Goal: Communication & Community: Answer question/provide support

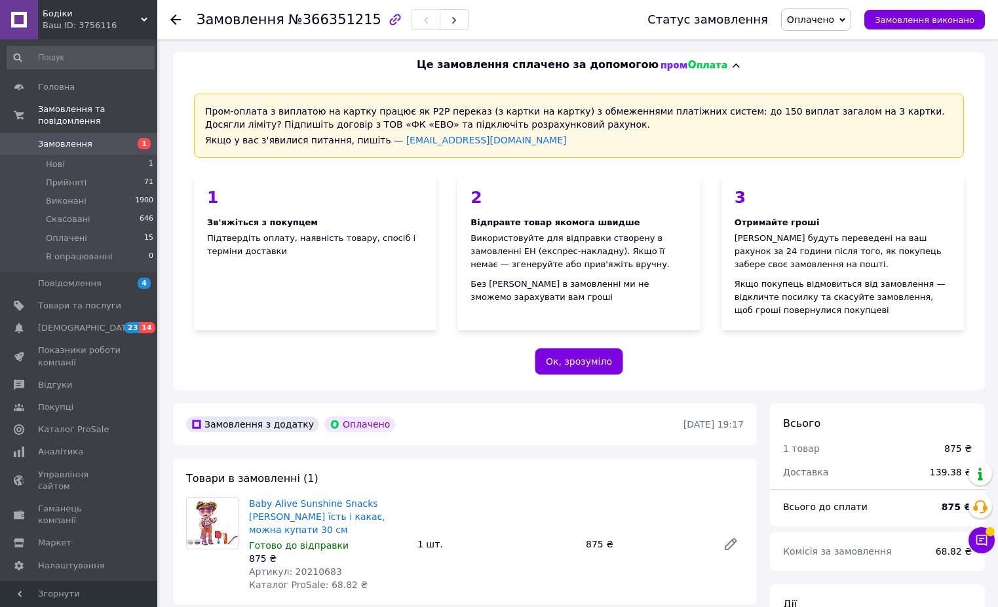
scroll to position [573, 0]
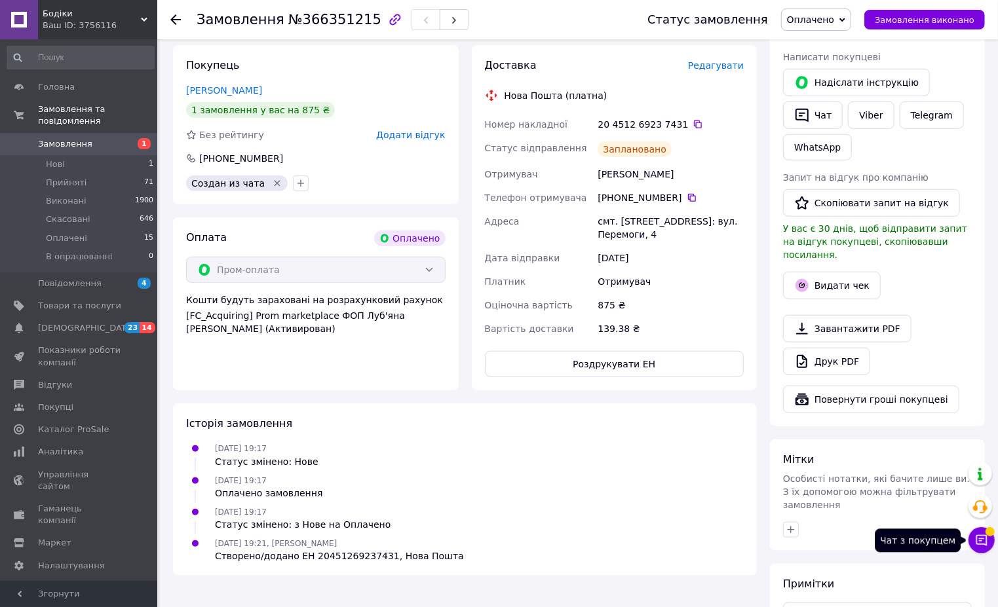
click at [990, 545] on button "Чат з покупцем" at bounding box center [982, 541] width 26 height 26
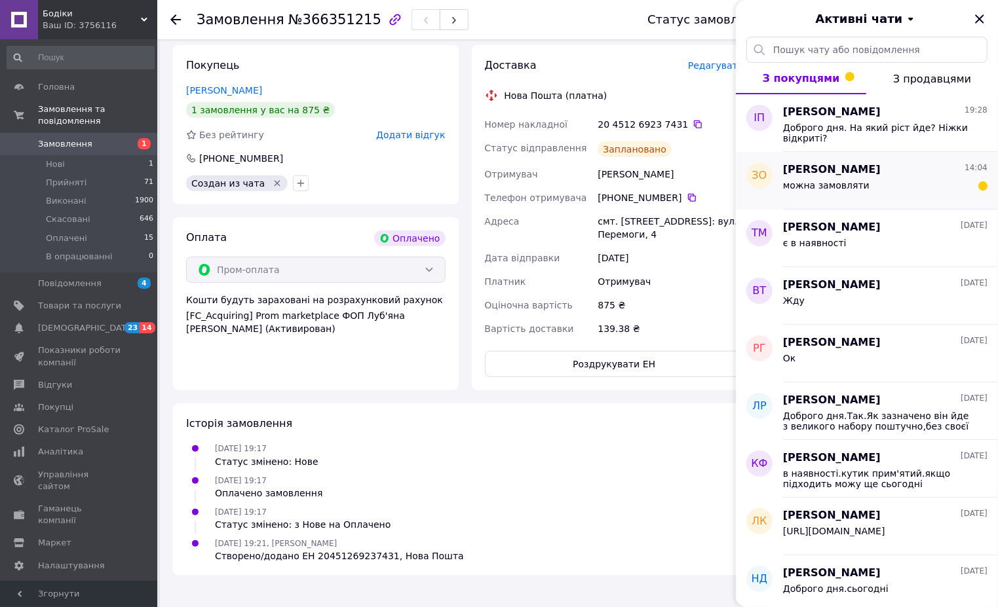
click at [868, 191] on div "можна замовляти" at bounding box center [885, 188] width 204 height 21
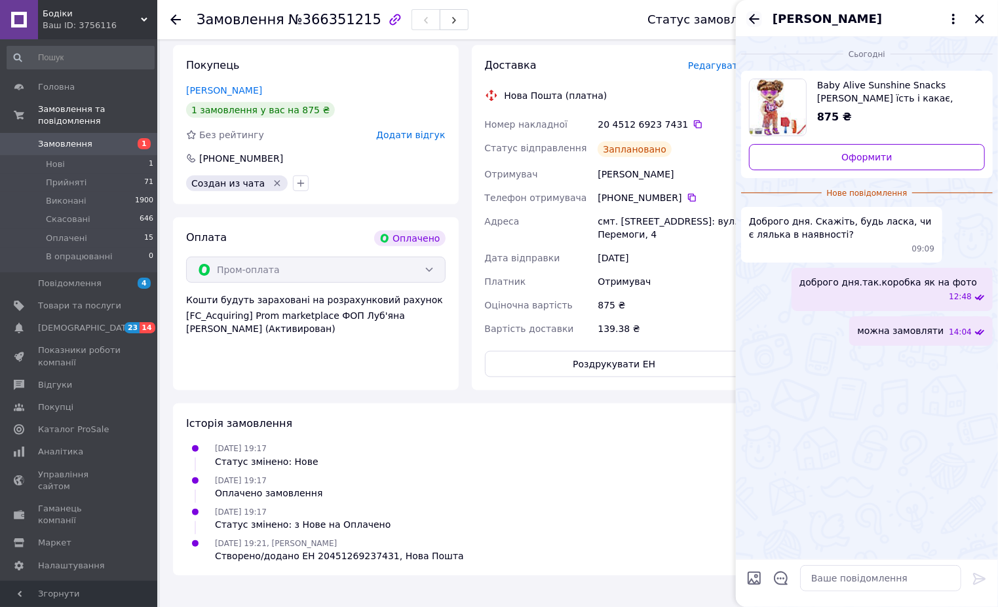
click at [754, 17] on icon "Назад" at bounding box center [754, 19] width 16 height 16
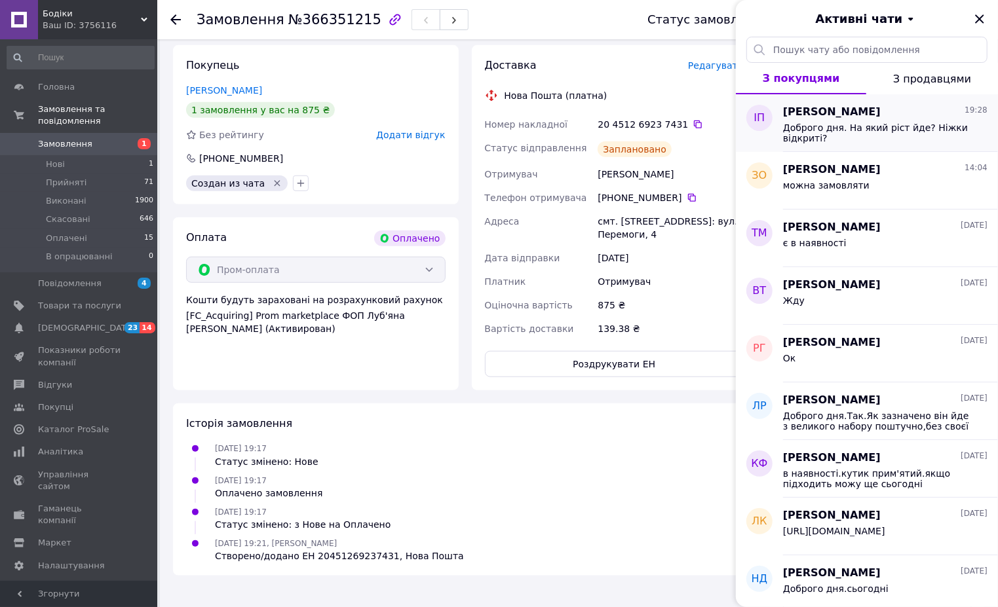
click at [820, 130] on span "Доброго дня. На який ріст йде? Ніжки відкриті?" at bounding box center [876, 133] width 186 height 21
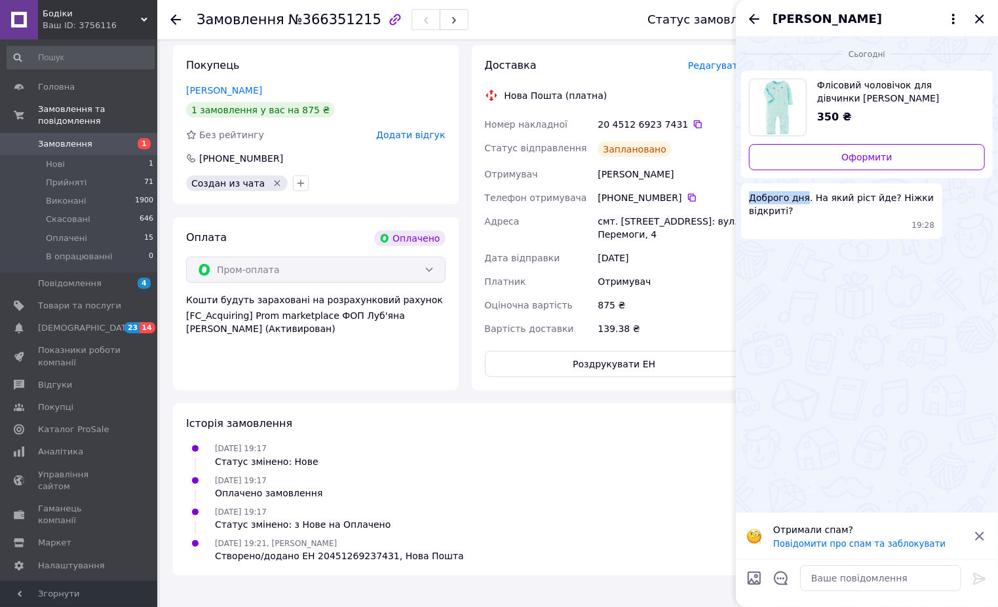
drag, startPoint x: 803, startPoint y: 202, endPoint x: 748, endPoint y: 199, distance: 55.2
click at [749, 199] on span "Доброго дня. На який ріст йде? Ніжки відкриті?" at bounding box center [841, 204] width 185 height 26
copy span "Доброго дня"
click at [873, 585] on textarea at bounding box center [880, 579] width 161 height 26
paste textarea "Доброго дня"
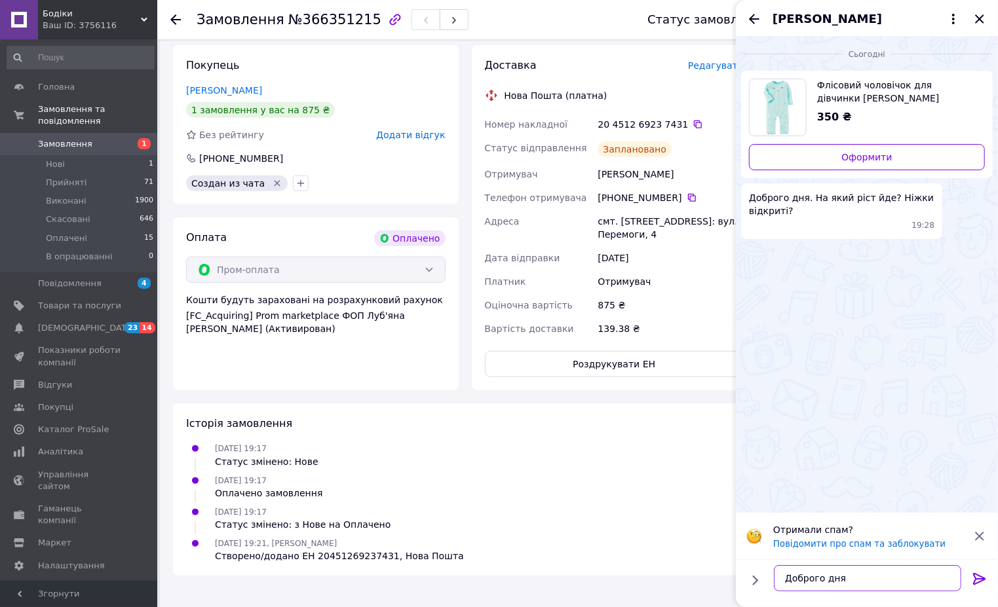
click at [834, 581] on textarea "Доброго дня" at bounding box center [867, 579] width 187 height 26
click at [846, 580] on textarea "Доброго дня" at bounding box center [867, 579] width 187 height 26
drag, startPoint x: 866, startPoint y: 572, endPoint x: 881, endPoint y: 567, distance: 16.0
click at [866, 572] on textarea "Доброго дня" at bounding box center [867, 579] width 187 height 26
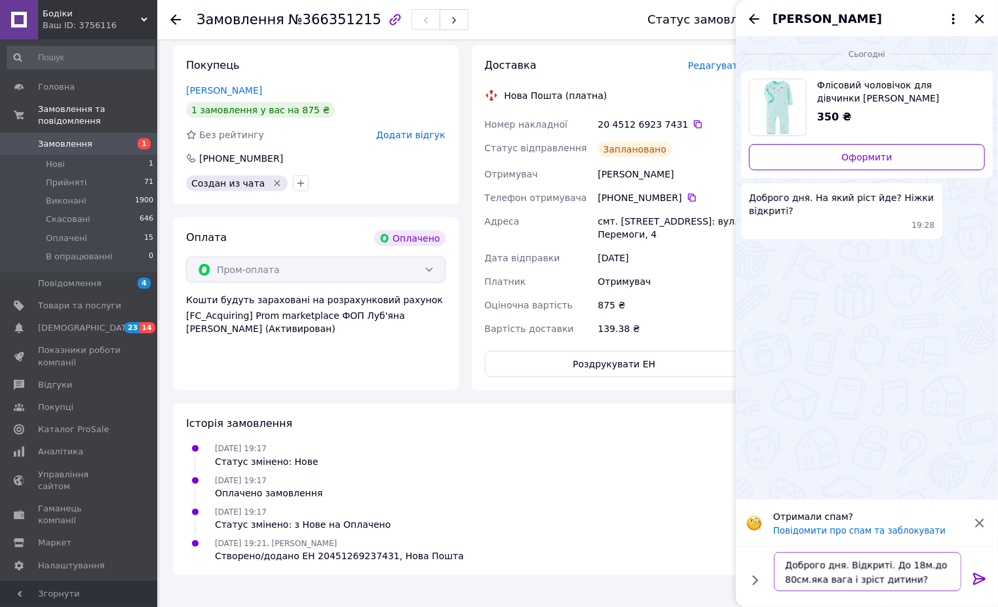
type textarea "Доброго дня. Відкриті. До 18м.до 80см.яка вага і зріст дитини?"
click at [981, 583] on icon at bounding box center [980, 579] width 16 height 16
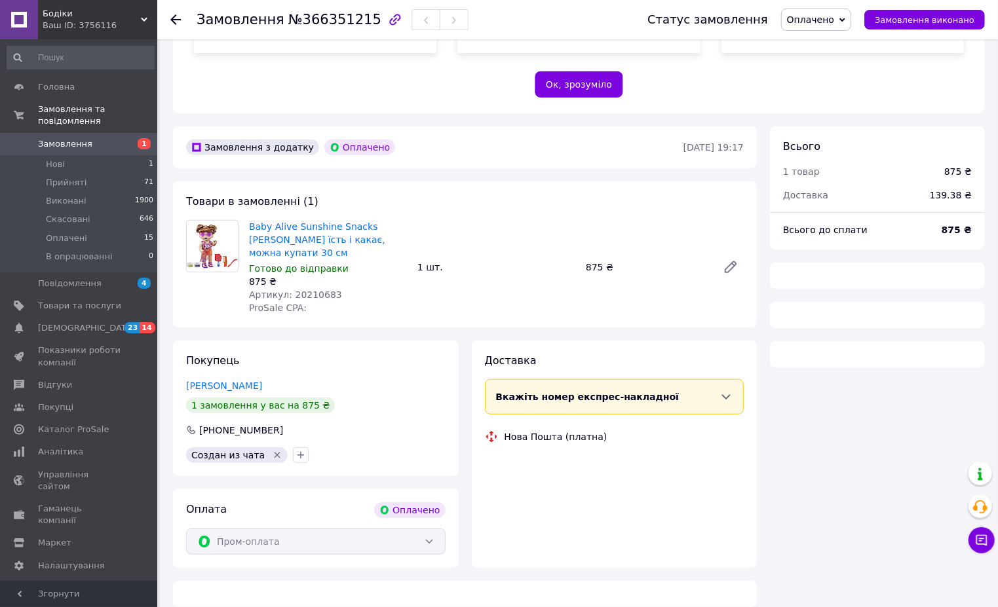
scroll to position [277, 0]
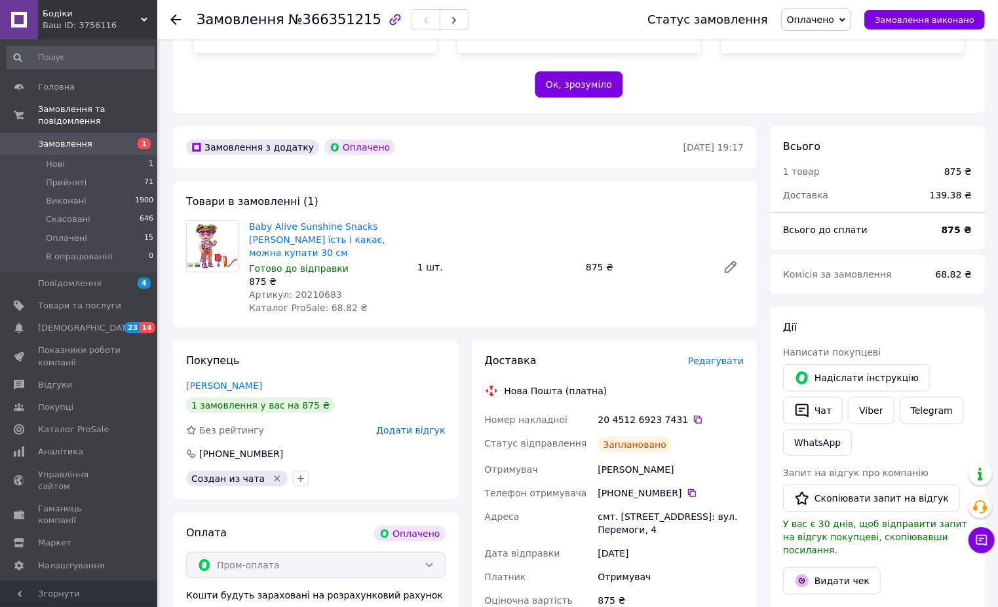
click at [993, 555] on div "Чат з покупцем Тех підтримка Чат з покупцем" at bounding box center [982, 507] width 26 height 101
click at [991, 549] on button "Чат з покупцем" at bounding box center [982, 541] width 26 height 26
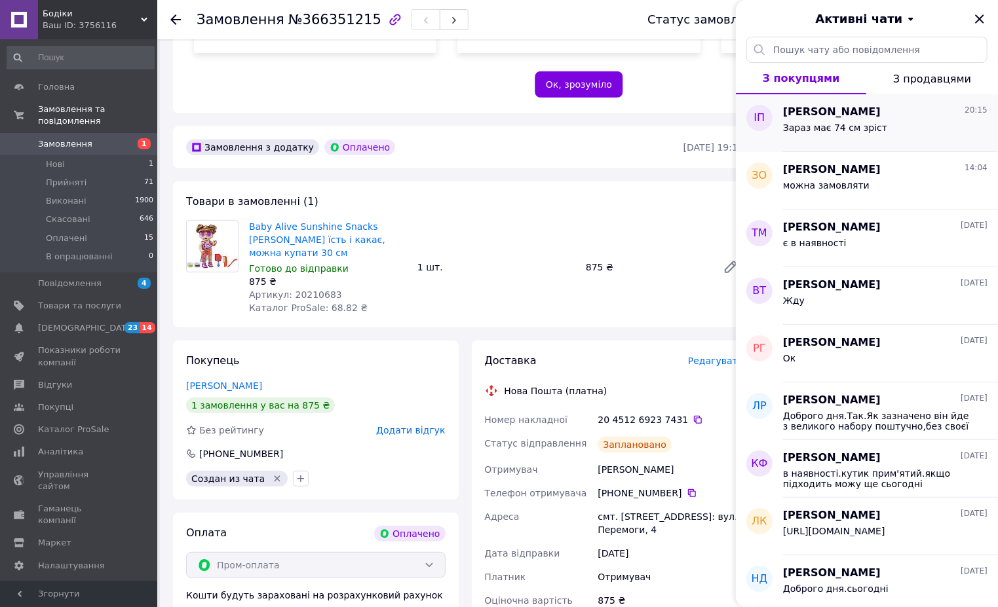
click at [838, 132] on span "Зараз має 74 см зріст" at bounding box center [835, 128] width 104 height 10
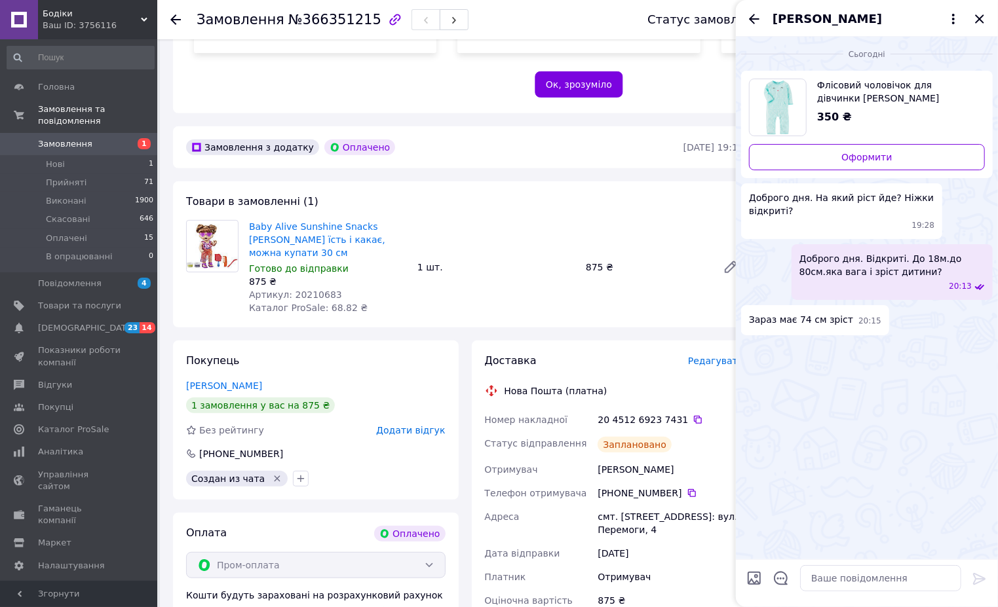
click at [893, 102] on span "Флісовий чоловічок для дівчинки [PERSON_NAME] милашка без ніжок" at bounding box center [895, 92] width 157 height 26
click at [858, 575] on textarea at bounding box center [880, 579] width 161 height 26
paste textarea "12M 72 – 76 см 9.3 – 11.1 кг 18M 76 – 81 см 11.1 – 12.5 кг"
type textarea "12M 72 – 76 см 9.3 – 11.1 кг 18M 76 – 81 см 11.1 – 12.5 кг"
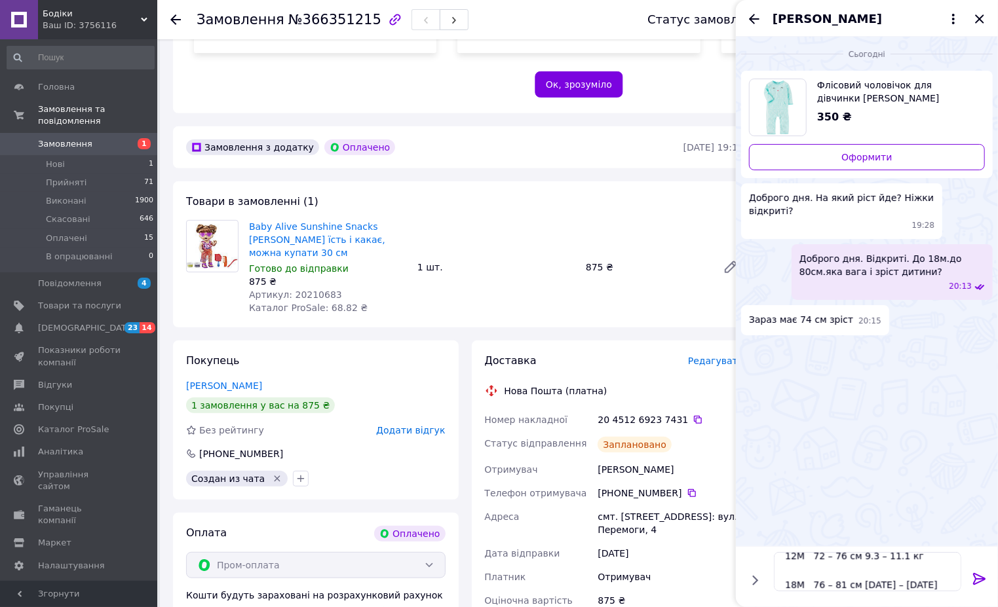
click at [982, 577] on icon at bounding box center [980, 579] width 16 height 16
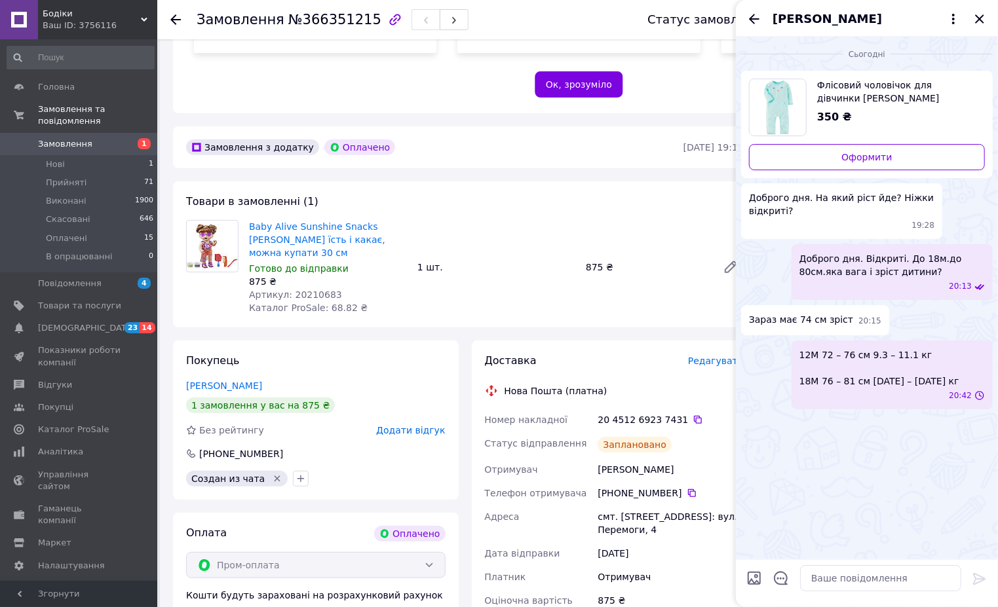
scroll to position [0, 0]
click at [976, 9] on div "[PERSON_NAME]" at bounding box center [867, 18] width 262 height 37
click at [978, 12] on icon "Закрити" at bounding box center [980, 19] width 16 height 16
